Goal: Navigation & Orientation: Find specific page/section

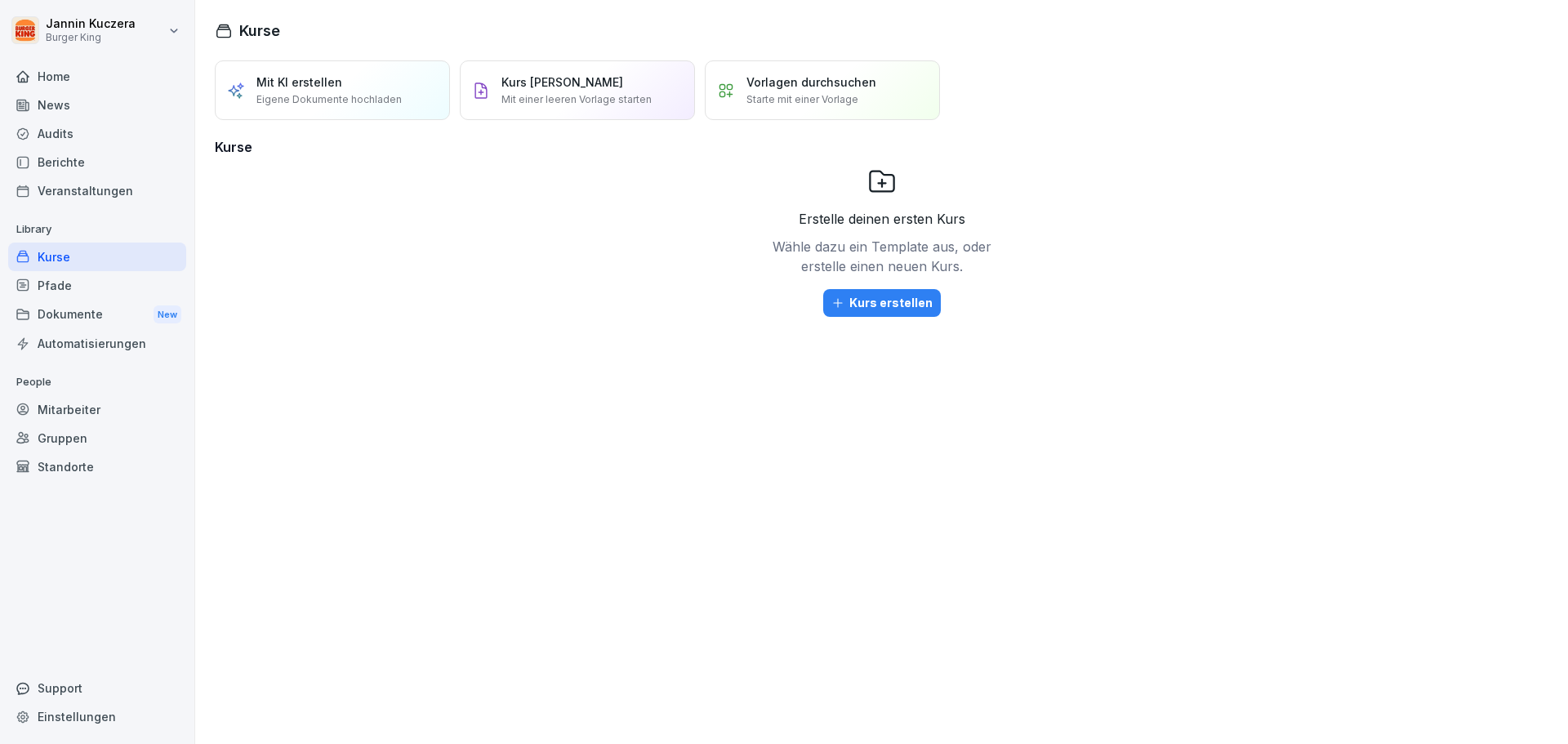
click at [62, 166] on div "Berichte" at bounding box center [97, 162] width 178 height 28
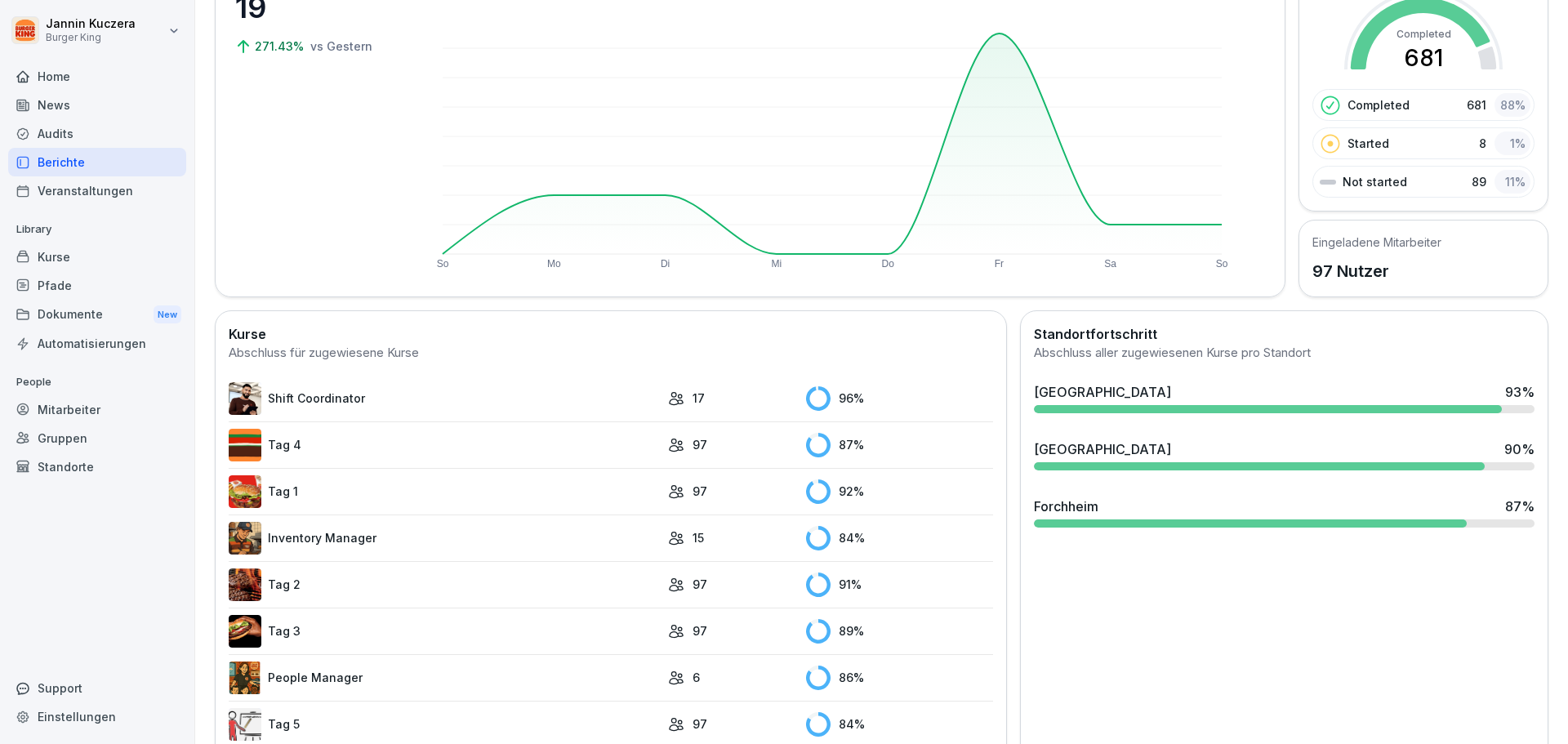
scroll to position [253, 0]
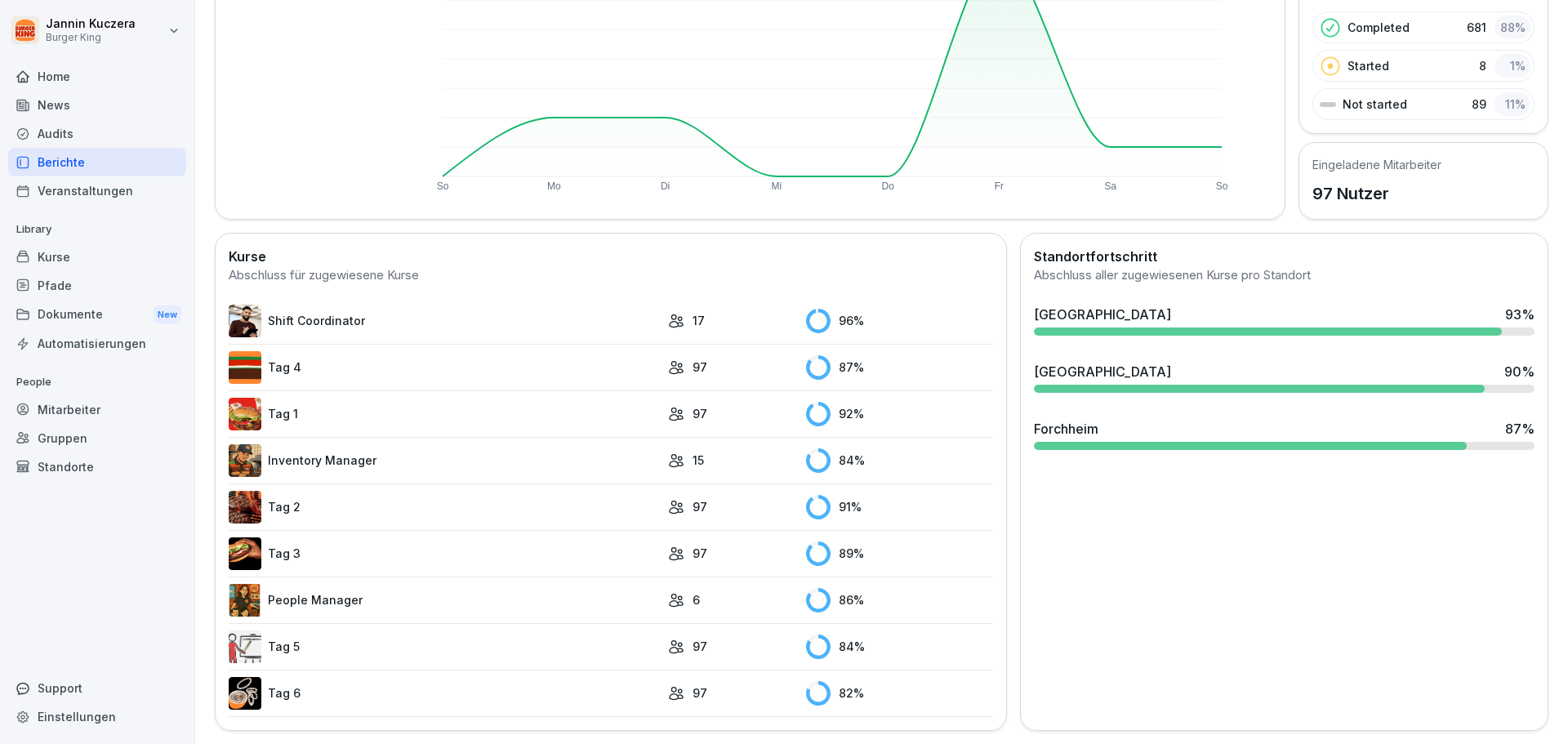
click at [236, 437] on td "Inventory Manager" at bounding box center [444, 460] width 431 height 47
click at [247, 449] on img at bounding box center [245, 460] width 33 height 33
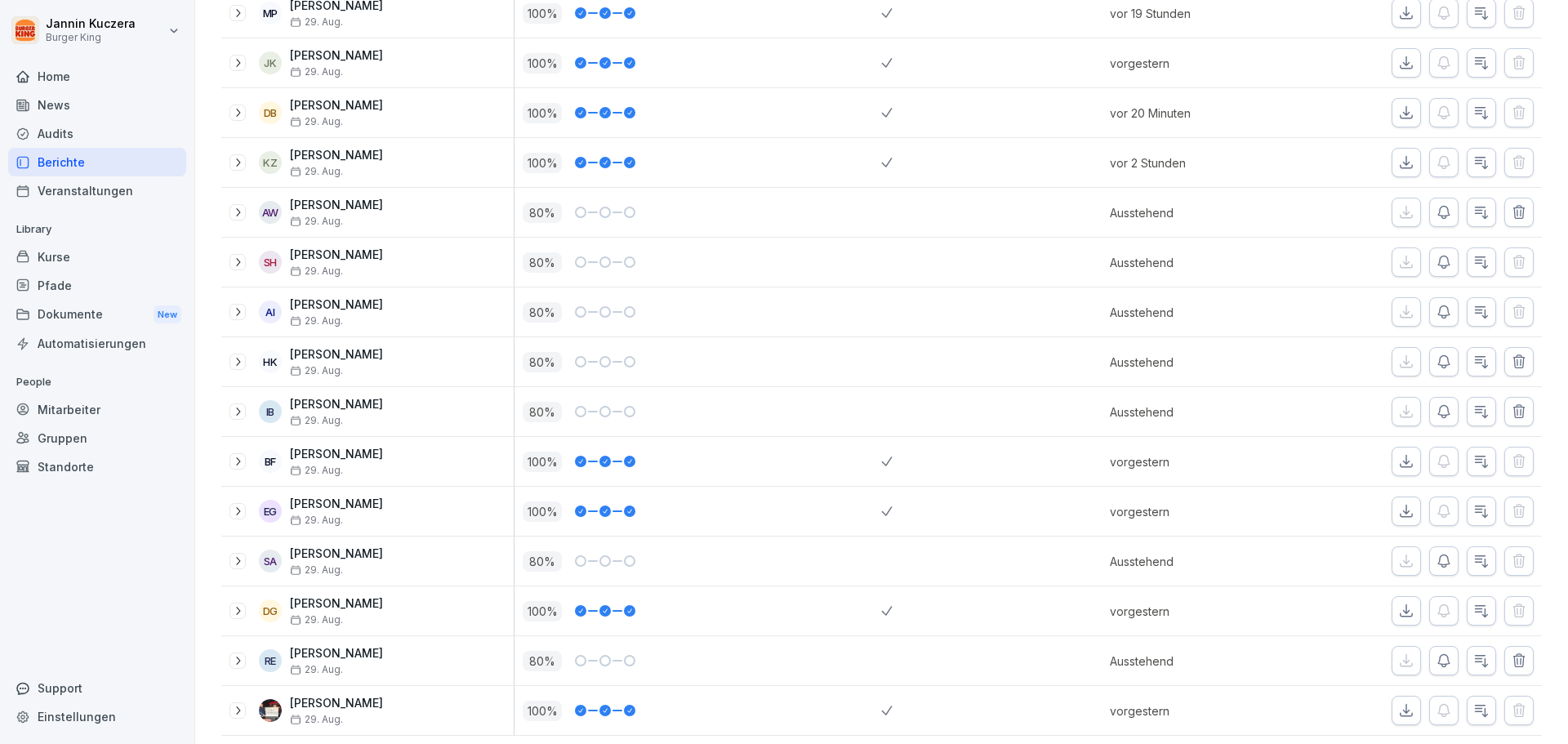
scroll to position [356, 0]
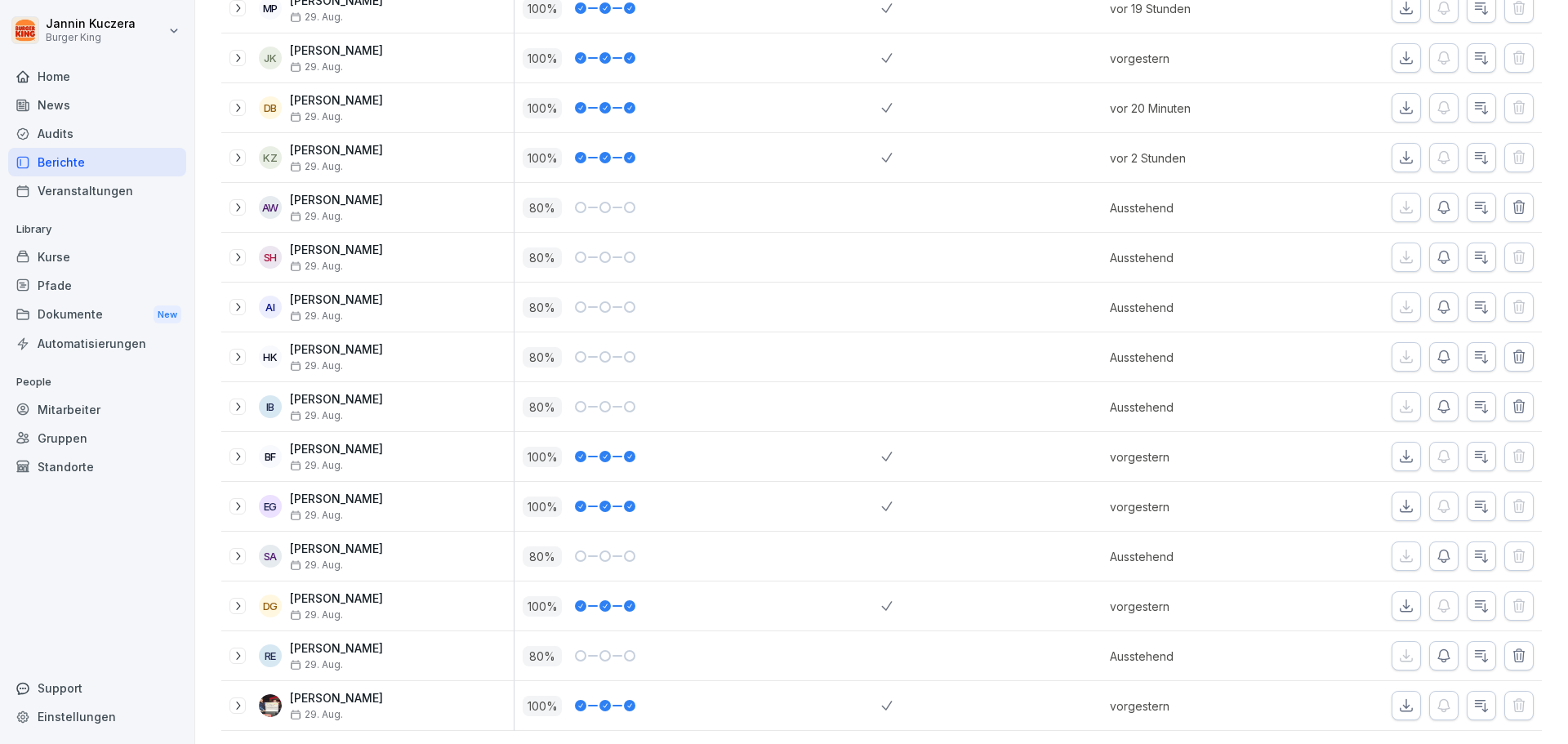
click at [48, 126] on div "Audits" at bounding box center [97, 134] width 178 height 28
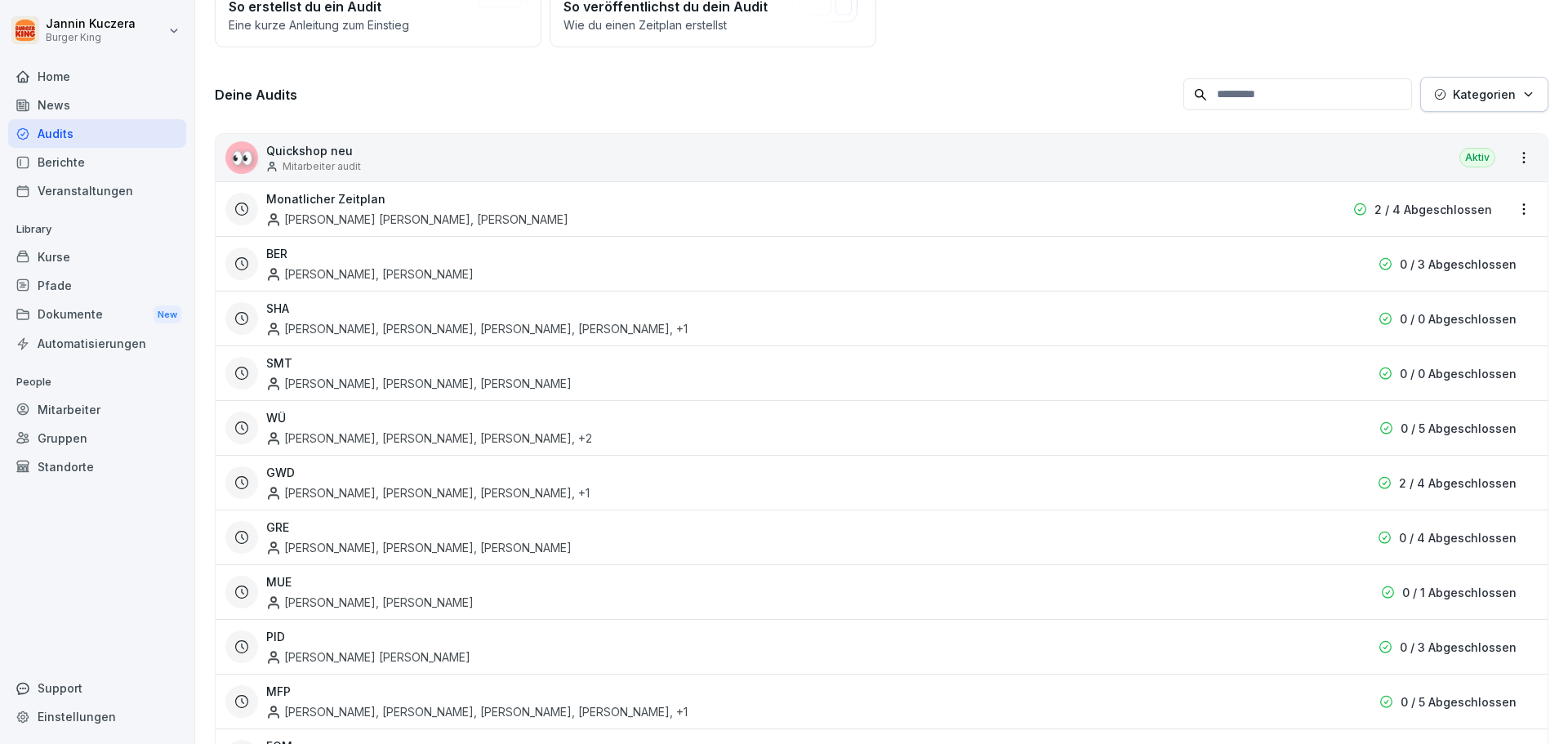
scroll to position [261, 0]
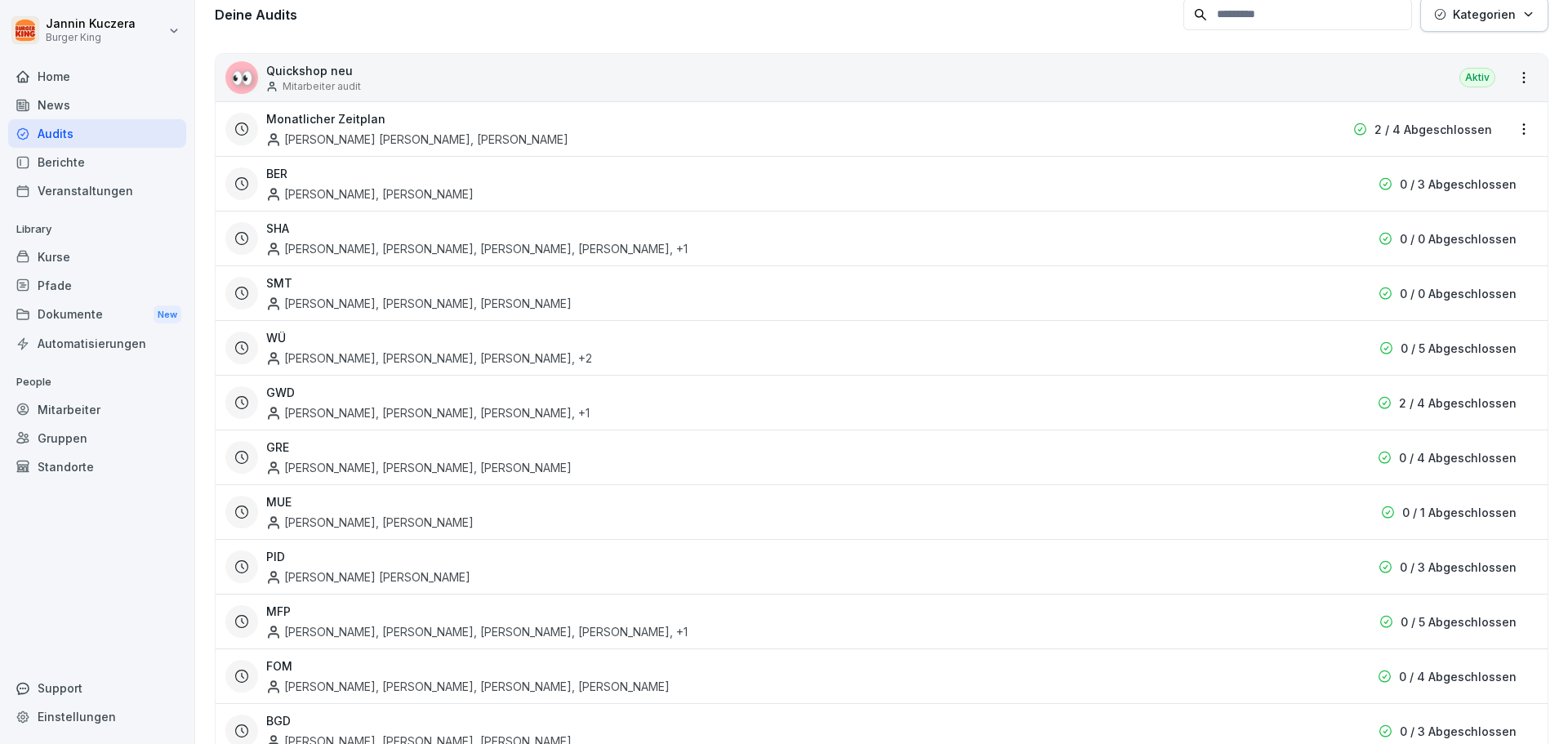
click at [372, 412] on div "[PERSON_NAME], [PERSON_NAME], [PERSON_NAME] , +1" at bounding box center [429, 412] width 324 height 17
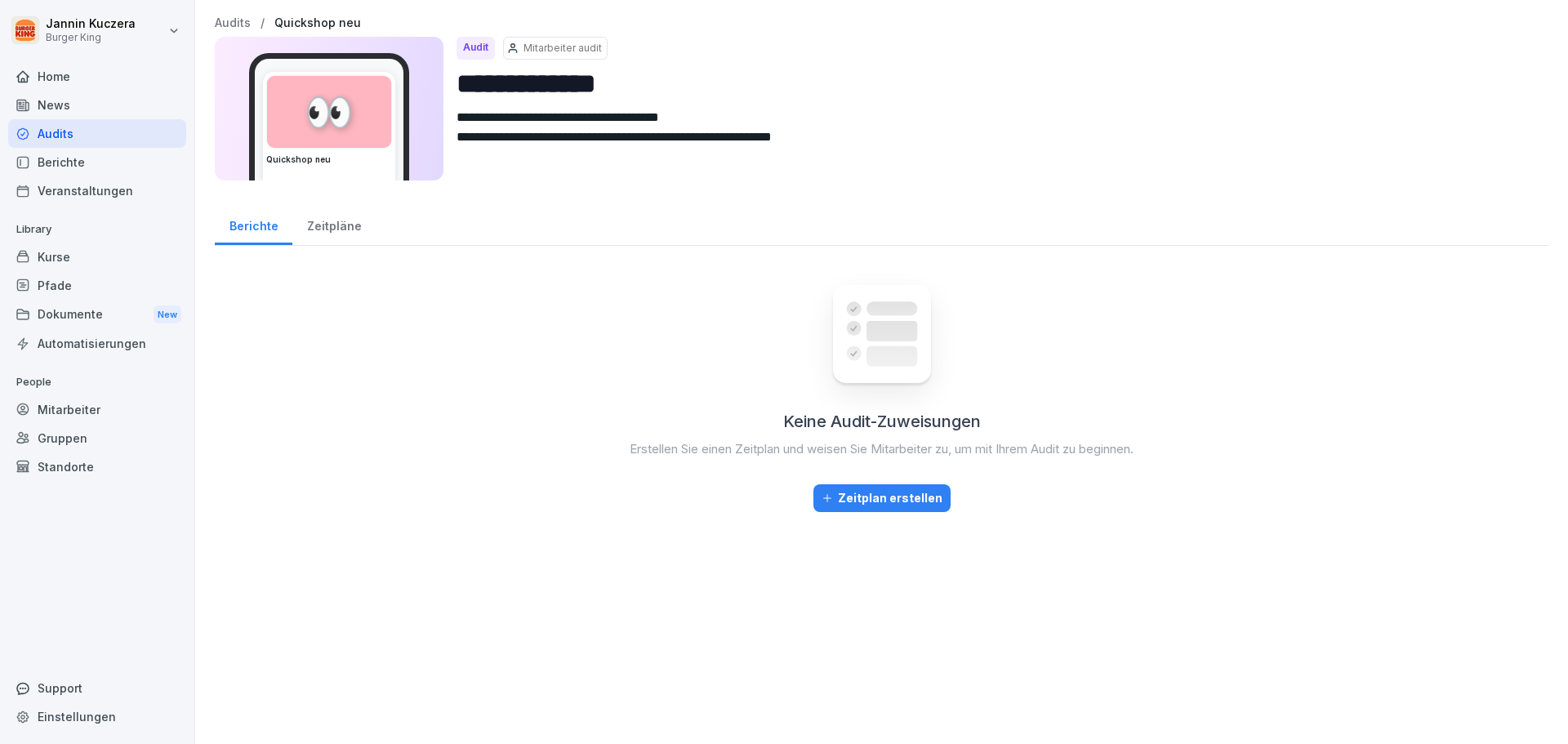
click at [322, 224] on div "Zeitpläne" at bounding box center [333, 223] width 84 height 41
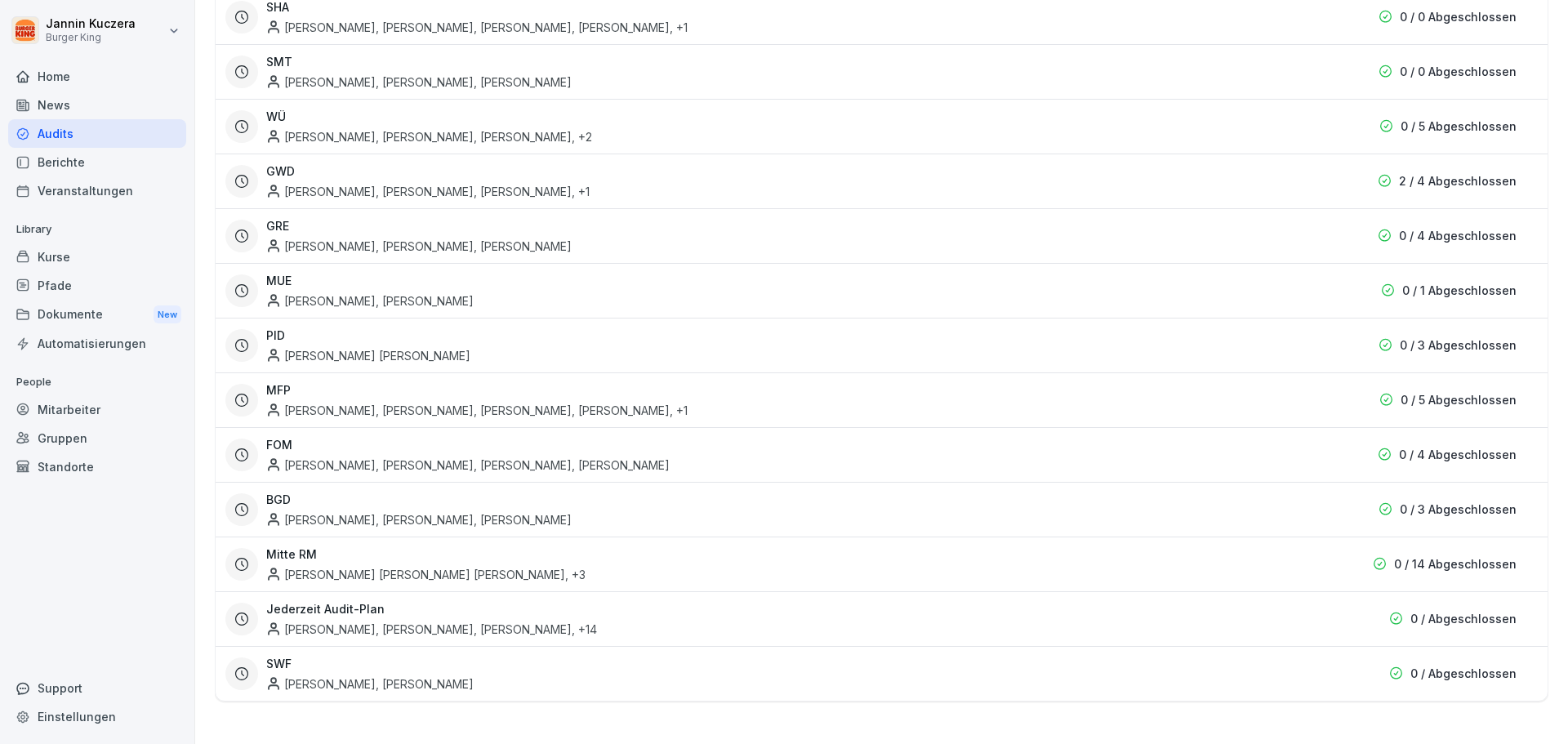
scroll to position [439, 0]
click at [108, 27] on html "**********" at bounding box center [784, 372] width 1568 height 744
click at [92, 105] on div "Abmelden" at bounding box center [105, 103] width 162 height 30
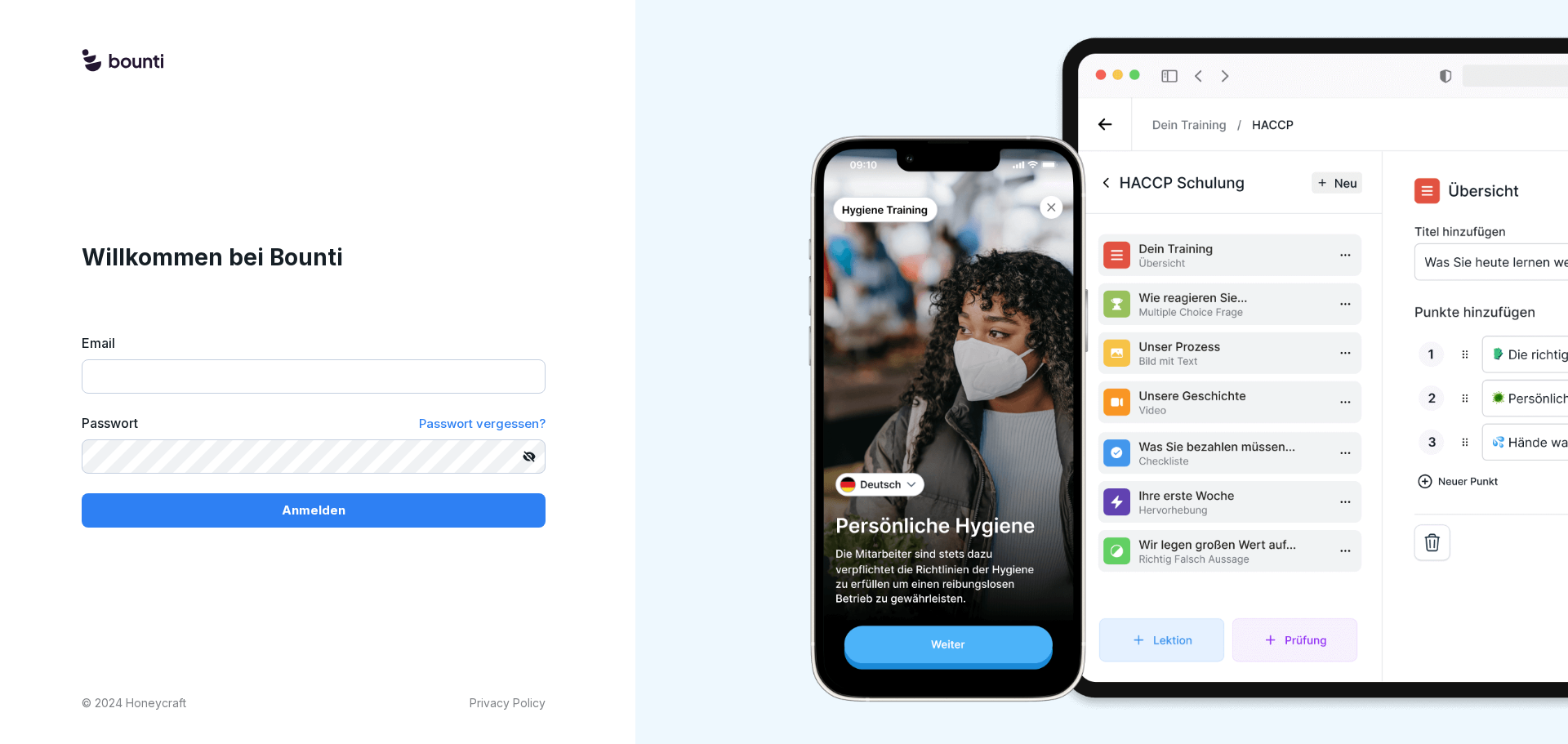
type input "**********"
